Goal: Information Seeking & Learning: Understand process/instructions

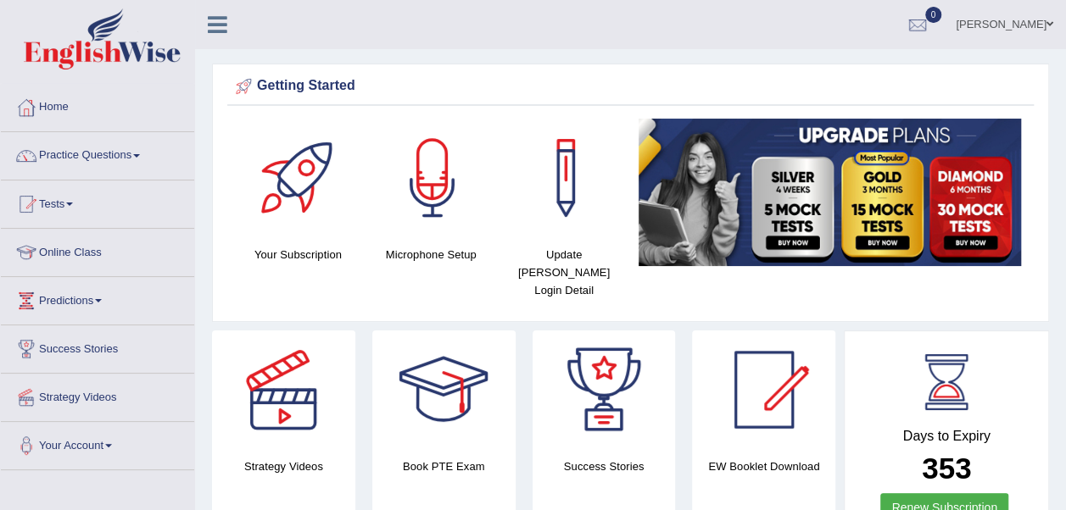
click at [85, 251] on link "Online Class" at bounding box center [97, 250] width 193 height 42
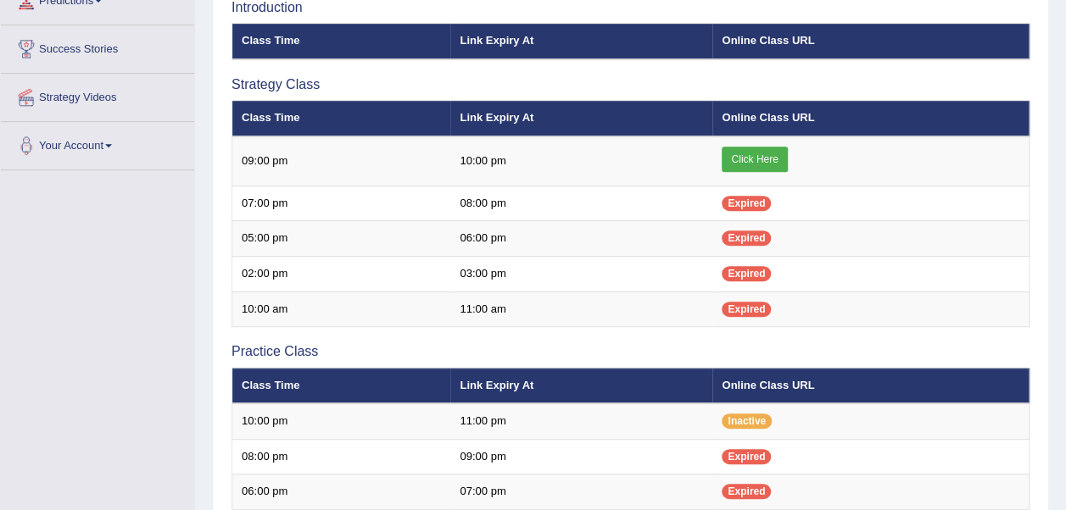
scroll to position [300, 0]
click at [112, 144] on span at bounding box center [108, 145] width 7 height 3
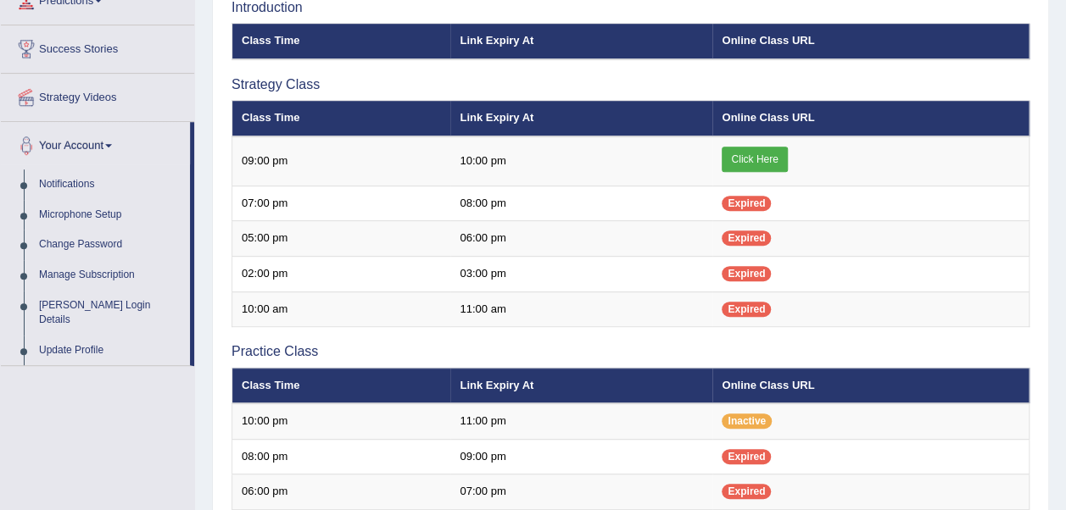
click at [112, 144] on span at bounding box center [108, 145] width 7 height 3
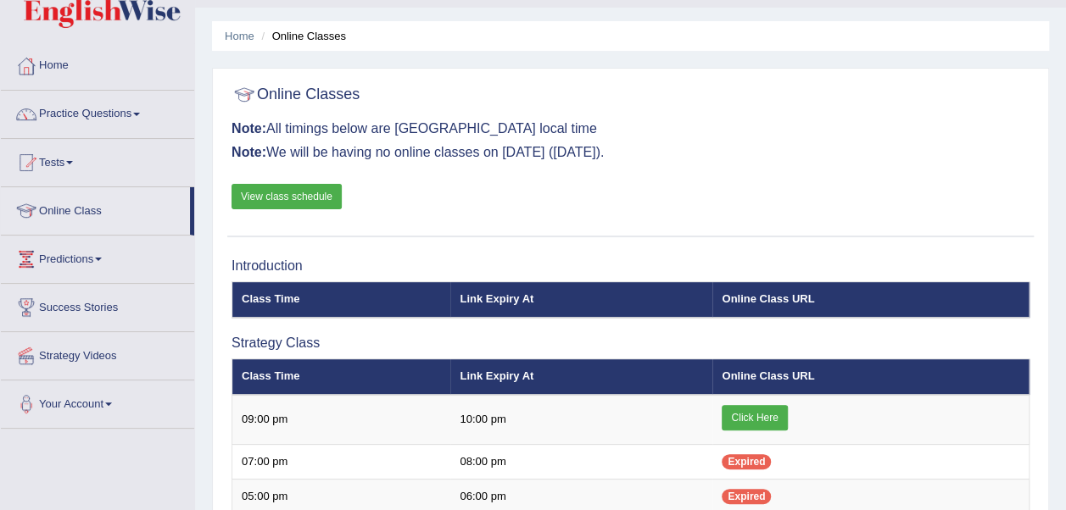
scroll to position [41, 0]
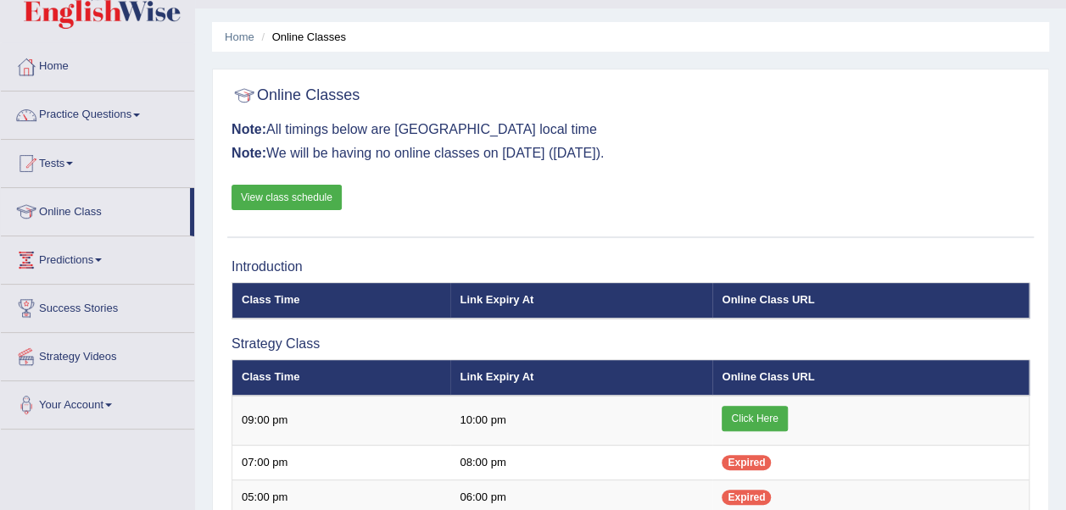
click at [305, 192] on link "View class schedule" at bounding box center [286, 197] width 110 height 25
